Goal: Task Accomplishment & Management: Manage account settings

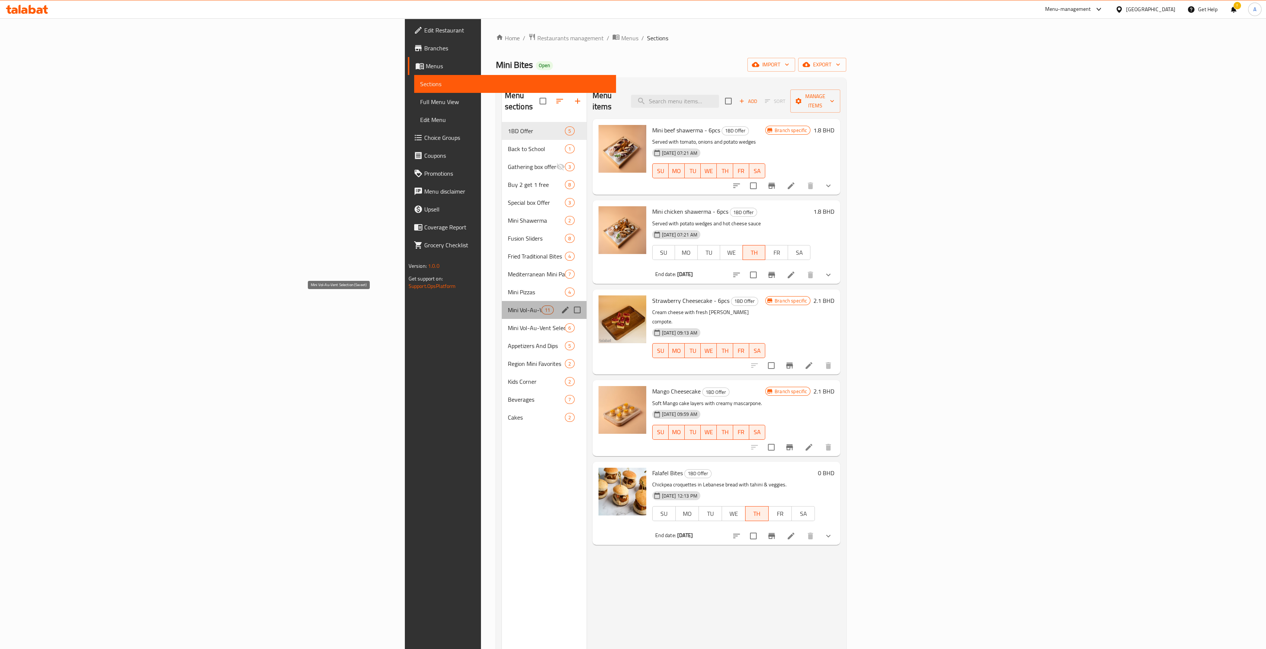
click at [508, 306] on span "Mini Vol-Au-Vent Selection (Sweet)" at bounding box center [525, 310] width 34 height 9
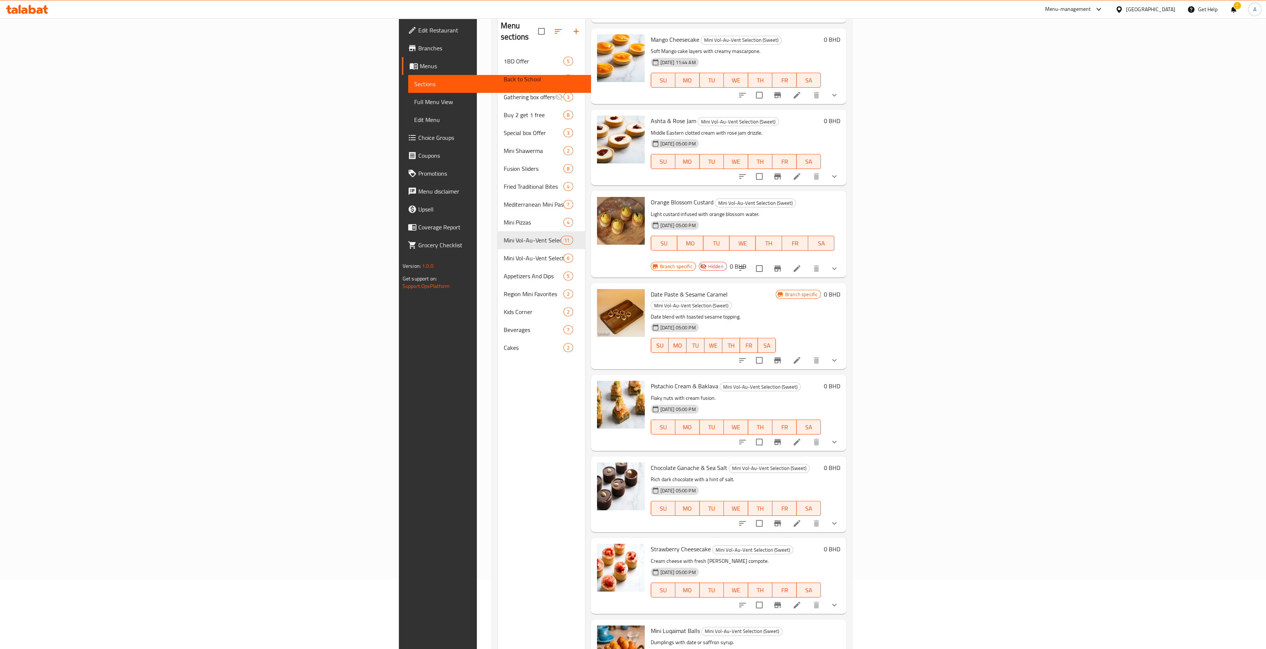
scroll to position [104, 0]
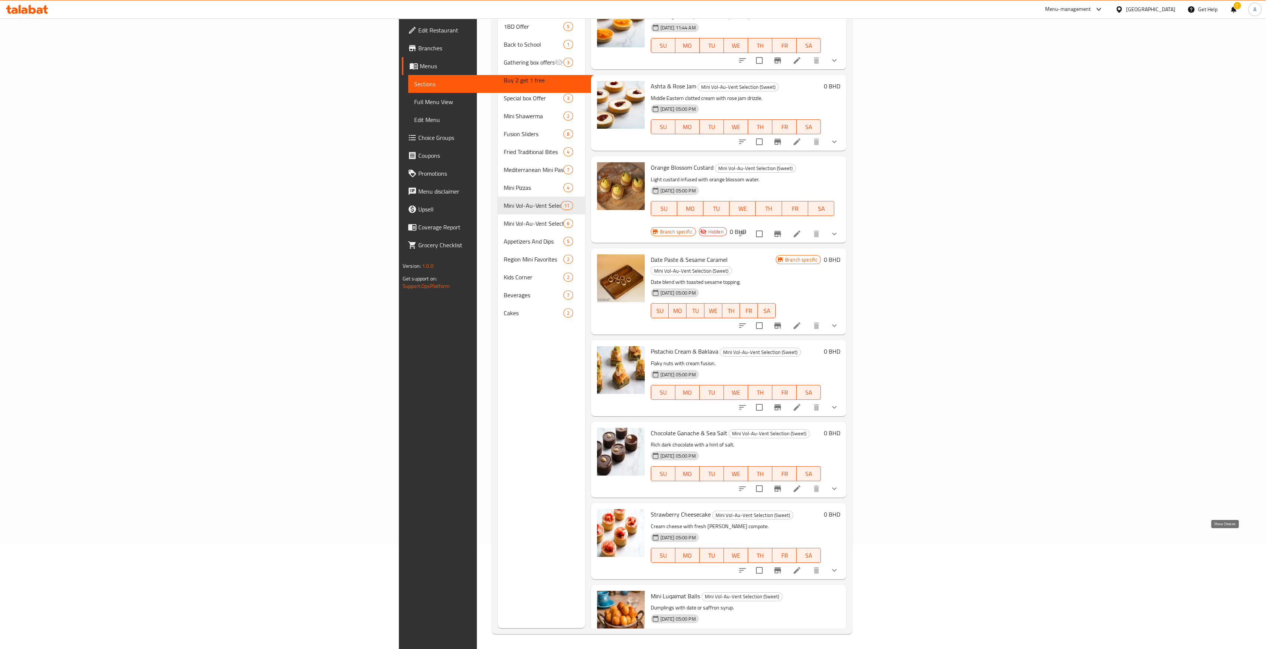
click at [839, 566] on icon "show more" at bounding box center [834, 570] width 9 height 9
click at [750, 597] on div "6 Pieces" at bounding box center [750, 601] width 131 height 9
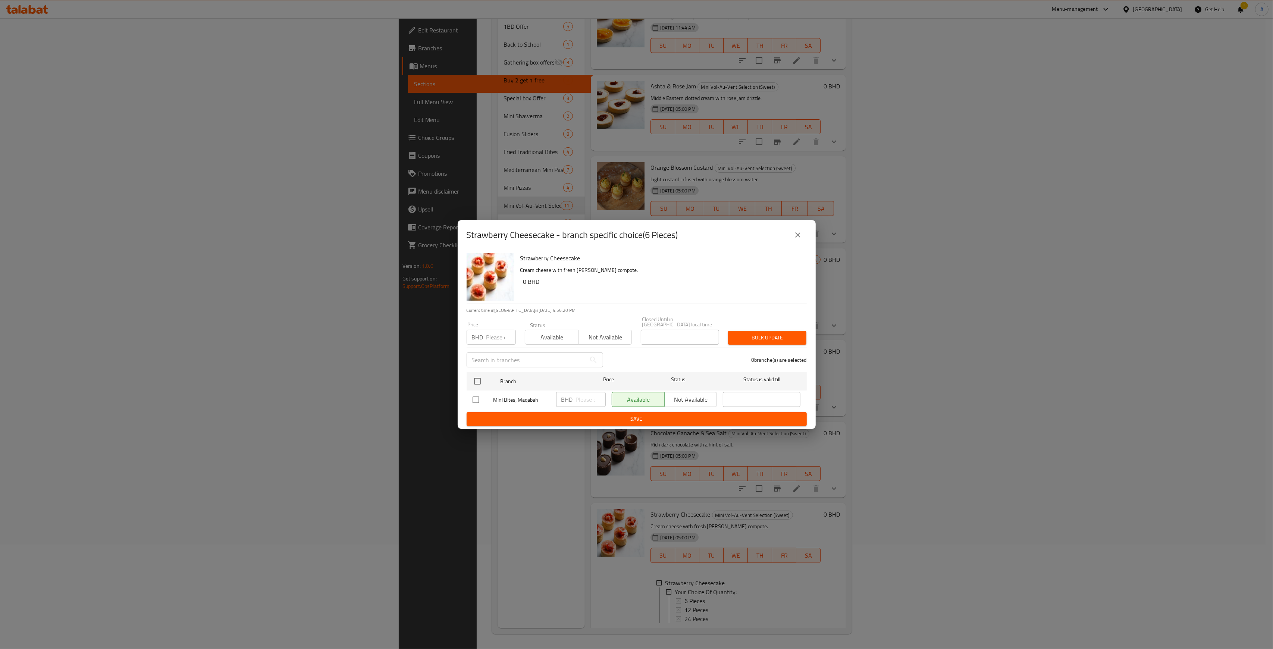
click at [789, 238] on button "close" at bounding box center [798, 235] width 18 height 18
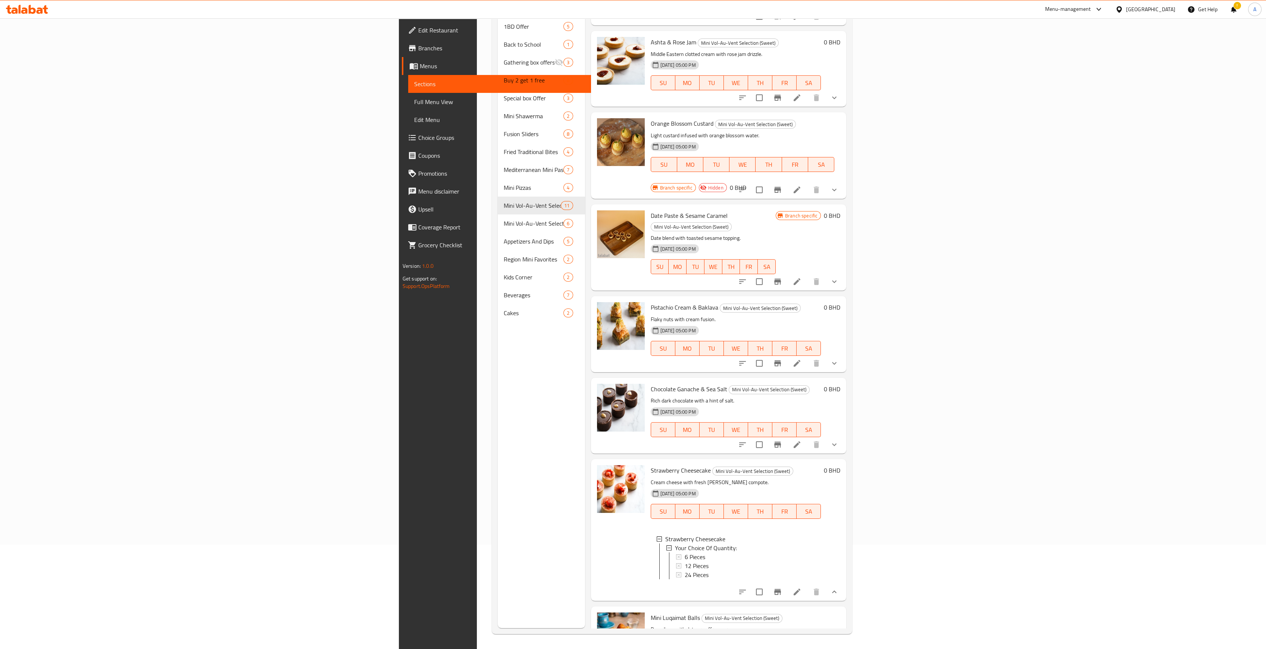
scroll to position [316, 0]
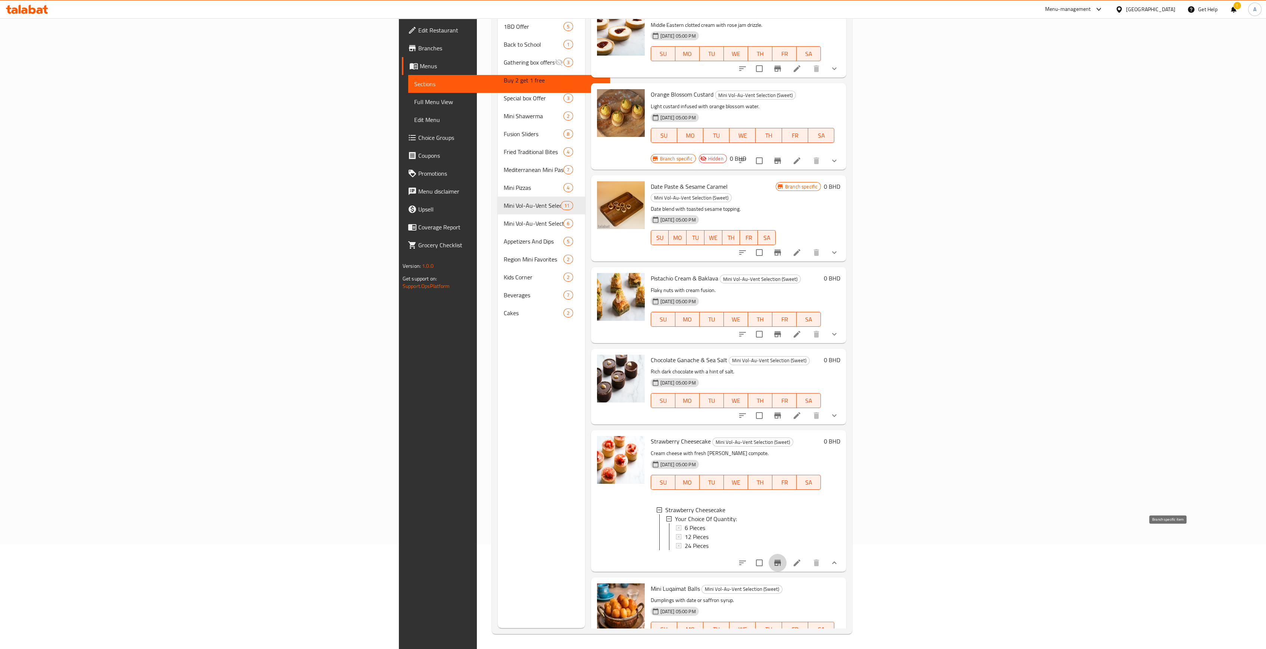
click at [781, 560] on icon "Branch-specific-item" at bounding box center [777, 563] width 7 height 6
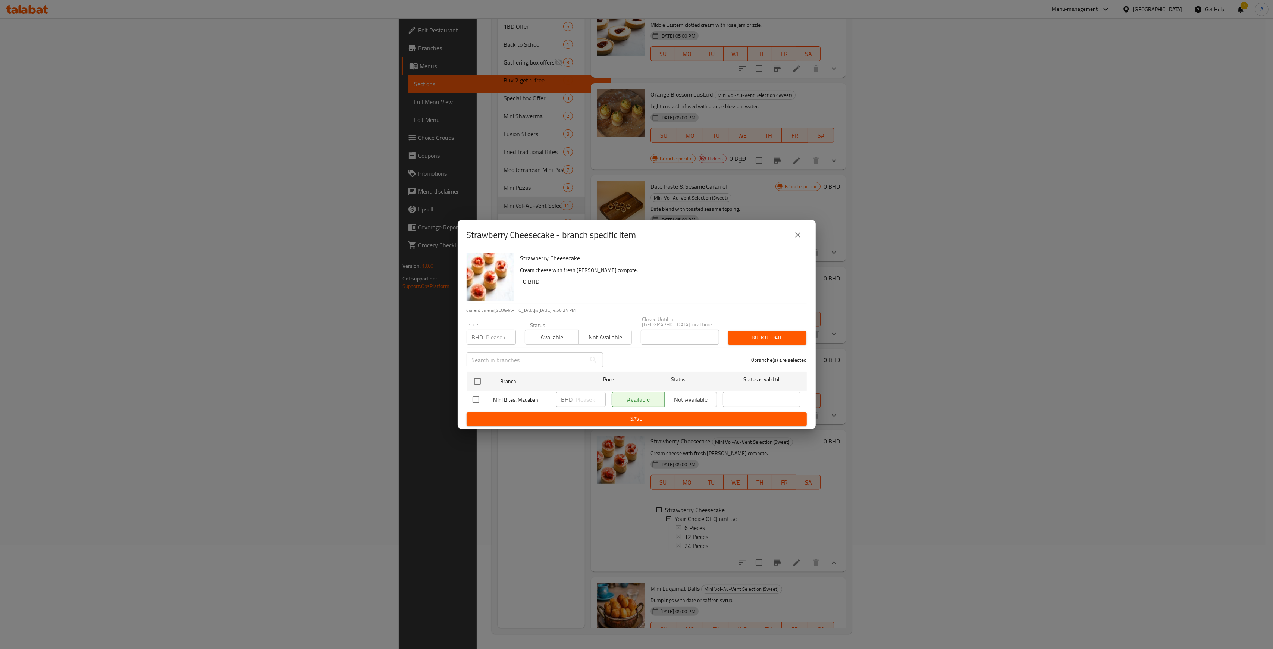
click at [800, 238] on icon "close" at bounding box center [798, 235] width 9 height 9
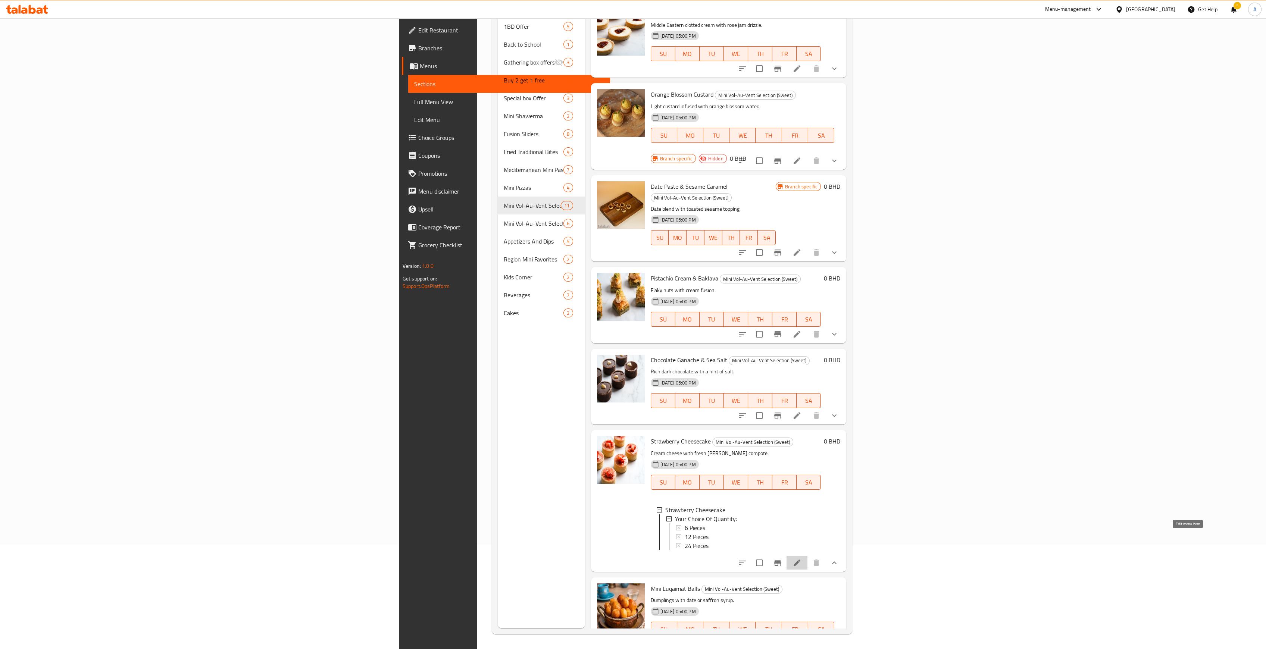
click at [801, 558] on icon at bounding box center [796, 562] width 9 height 9
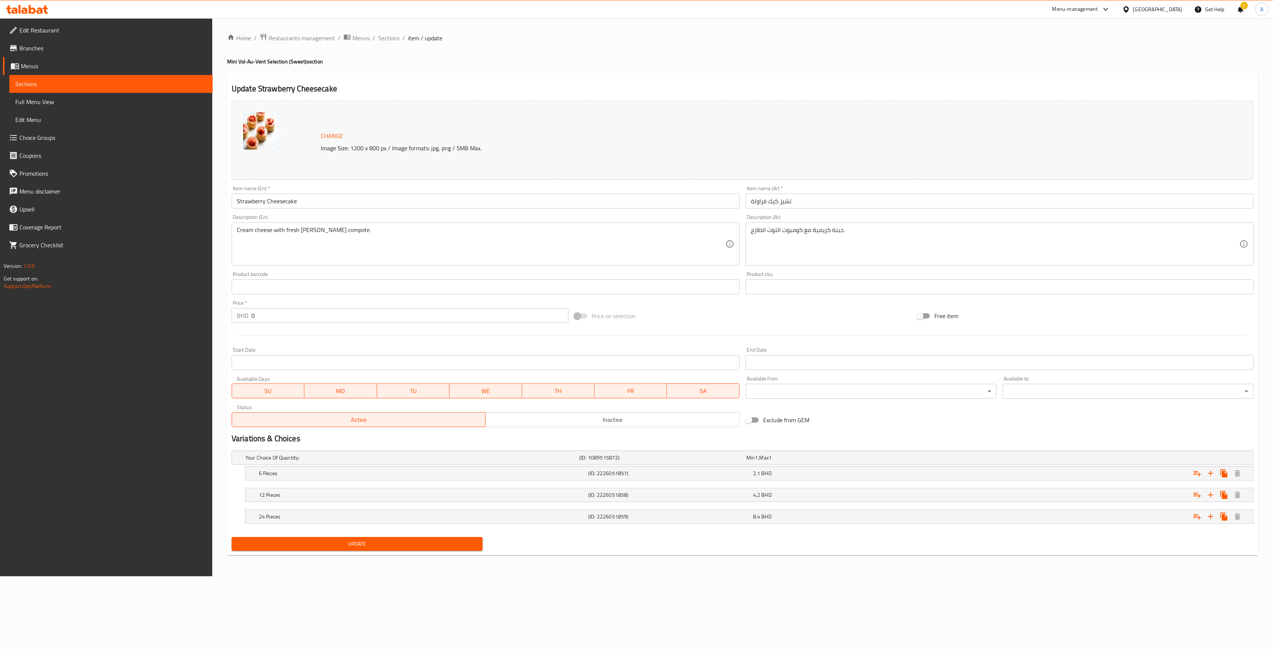
click at [104, 81] on span "Sections" at bounding box center [110, 83] width 191 height 9
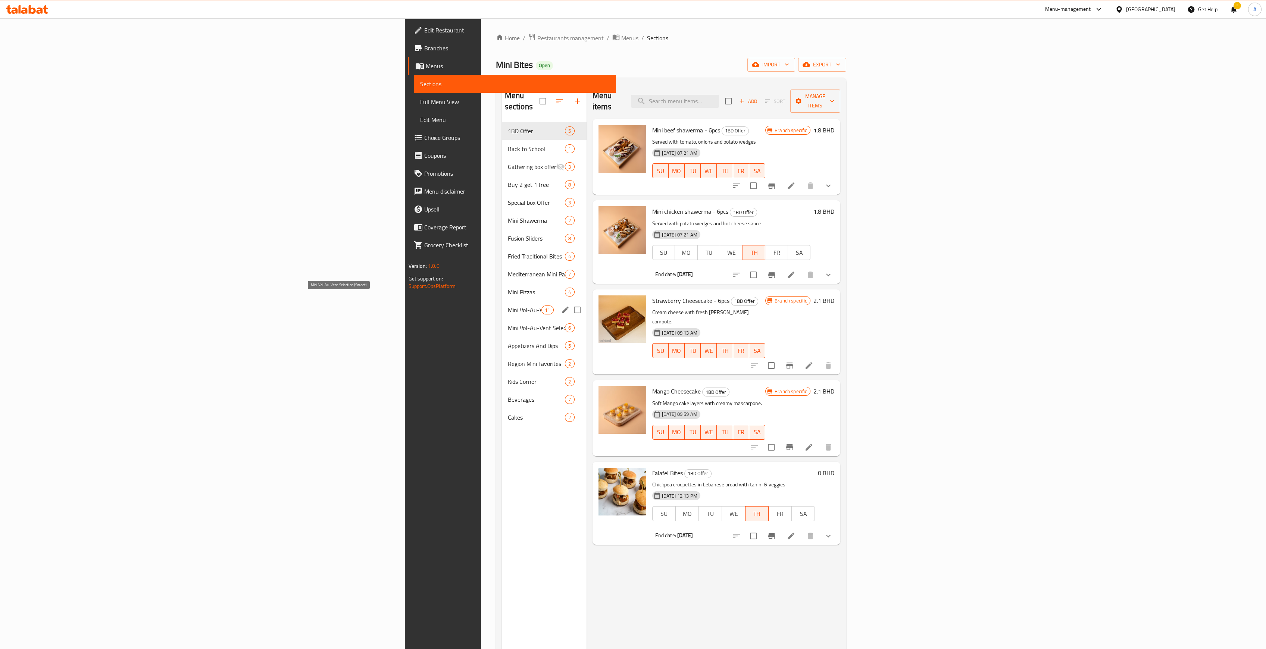
click at [508, 306] on span "Mini Vol-Au-Vent Selection (Sweet)" at bounding box center [525, 310] width 34 height 9
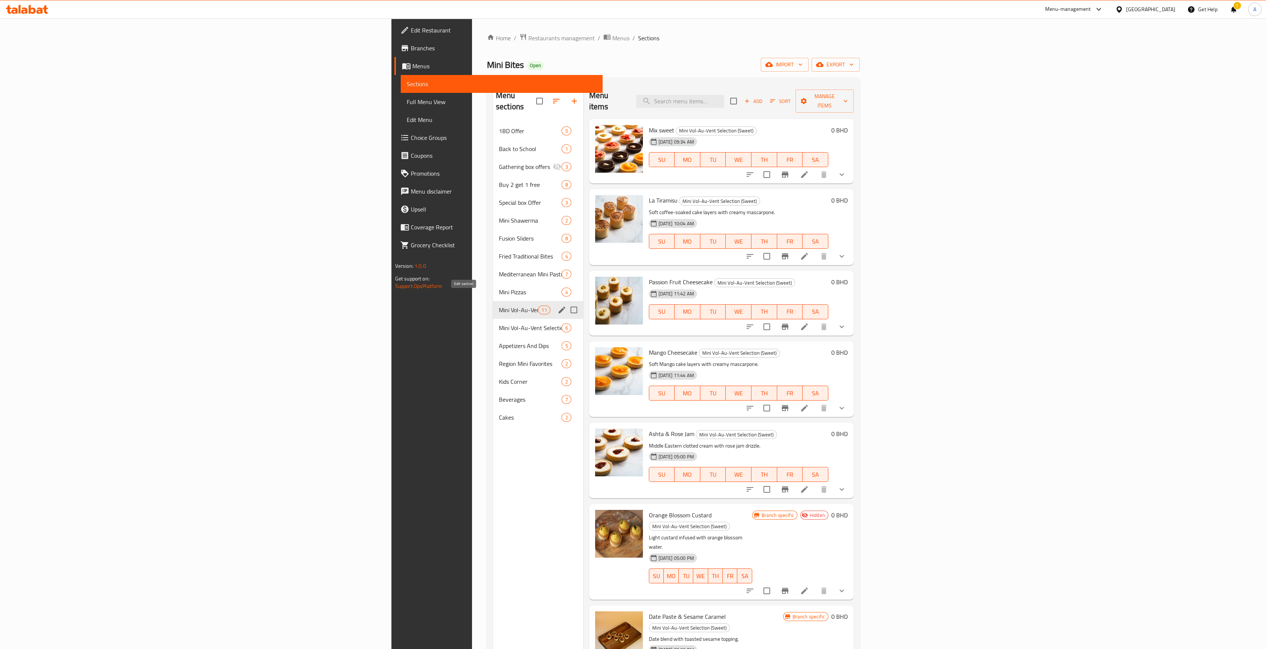
click at [557, 306] on icon "edit" at bounding box center [561, 310] width 9 height 9
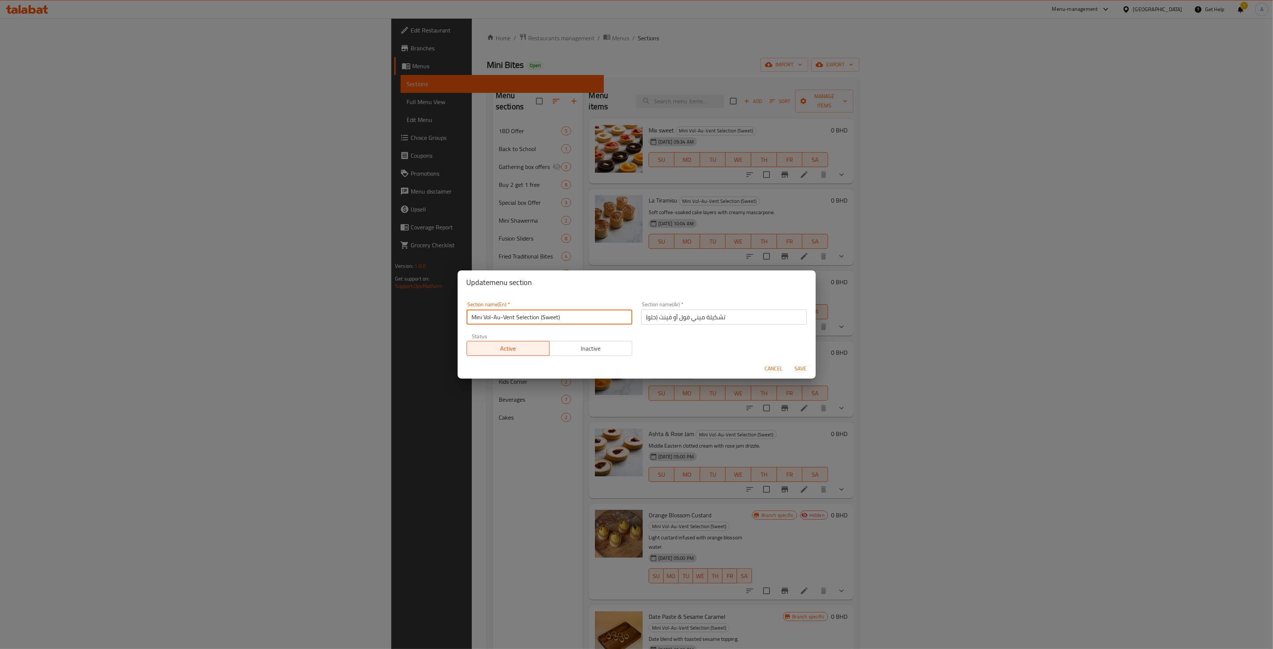
drag, startPoint x: 577, startPoint y: 316, endPoint x: 369, endPoint y: 318, distance: 208.2
click at [369, 318] on div "Update menu section Section name(En)   * Mini Vol-Au-Vent Selection (Sweet) Sec…" at bounding box center [636, 324] width 1273 height 649
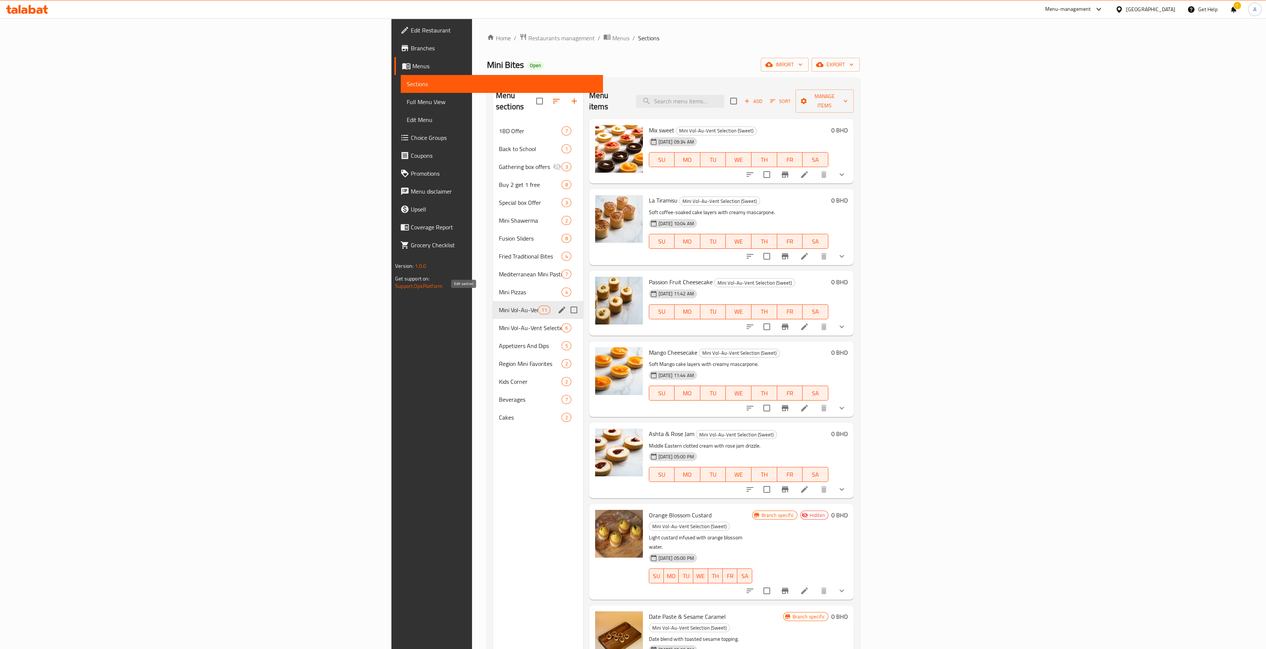
click at [558, 307] on icon "edit" at bounding box center [561, 310] width 7 height 7
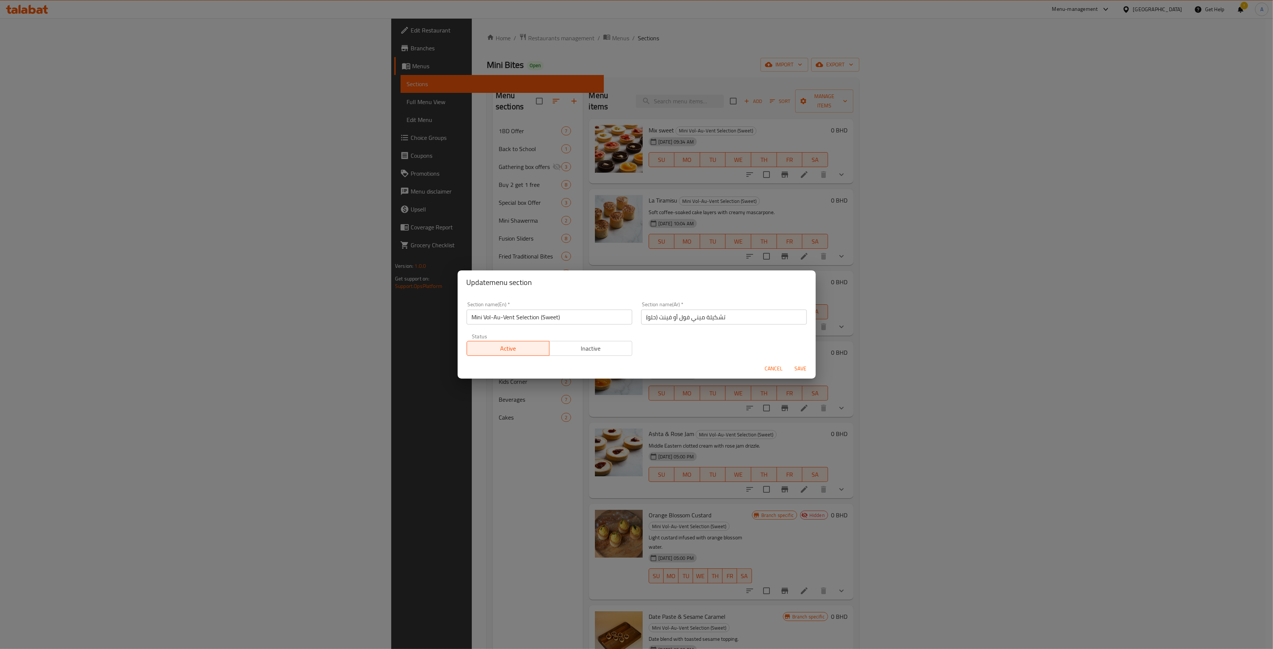
click at [531, 314] on input "Mini Vol-Au-Vent Selection (Sweet)" at bounding box center [550, 317] width 166 height 15
click at [363, 359] on div "Update menu section Section name(En)   * Mini Vol-Au-Vent Selection (Sweet) Sec…" at bounding box center [636, 324] width 1273 height 649
